Goal: Task Accomplishment & Management: Complete application form

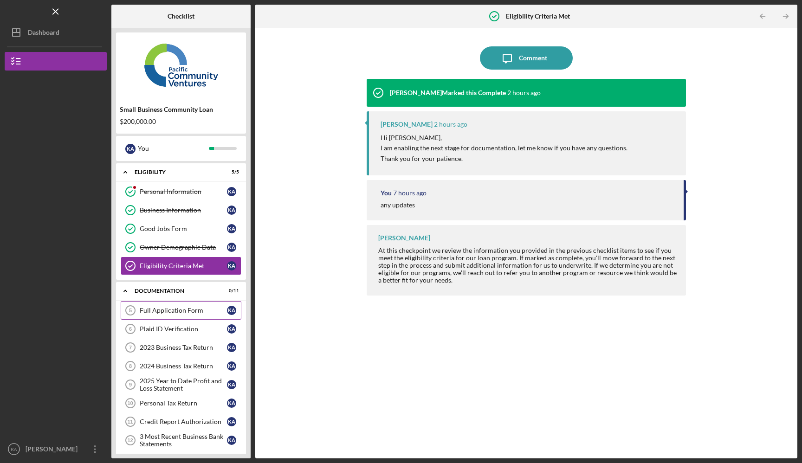
click at [195, 308] on div "Full Application Form" at bounding box center [183, 310] width 87 height 7
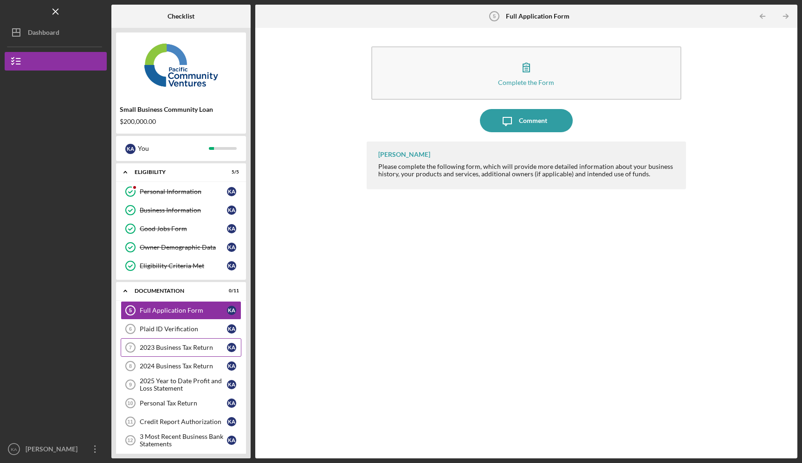
click at [211, 351] on link "2023 Business Tax Return 7 2023 Business Tax Return K A" at bounding box center [181, 347] width 121 height 19
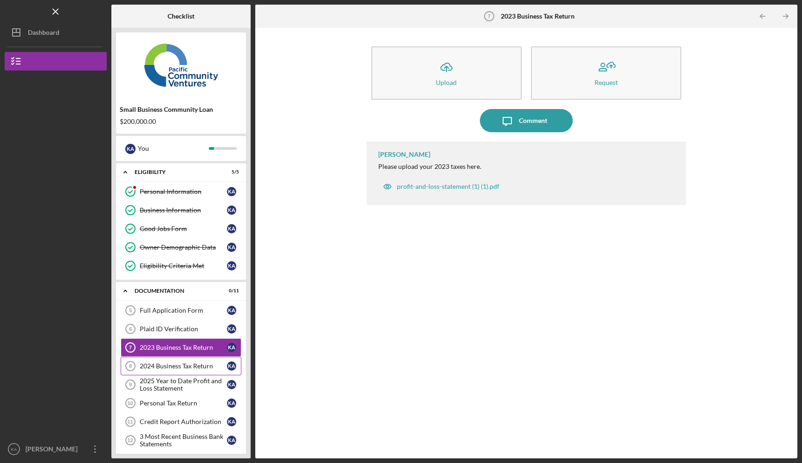
click at [203, 365] on div "2024 Business Tax Return" at bounding box center [183, 366] width 87 height 7
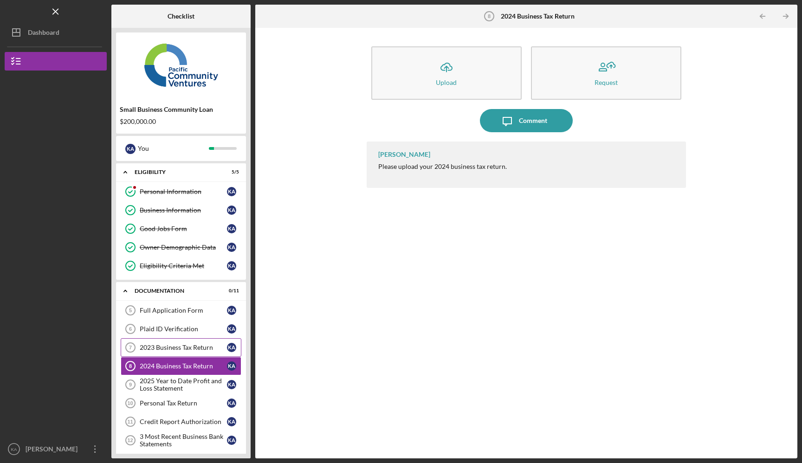
click at [209, 354] on link "2023 Business Tax Return 7 2023 Business Tax Return K A" at bounding box center [181, 347] width 121 height 19
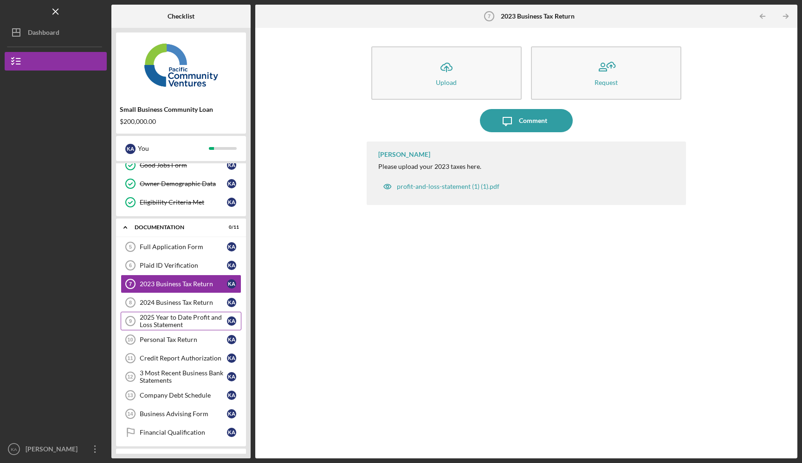
scroll to position [71, 0]
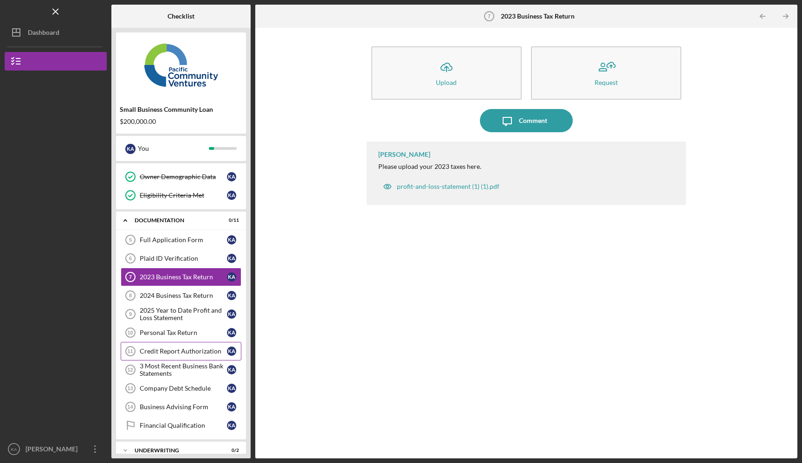
click at [213, 354] on div "Credit Report Authorization" at bounding box center [183, 351] width 87 height 7
